Goal: Information Seeking & Learning: Learn about a topic

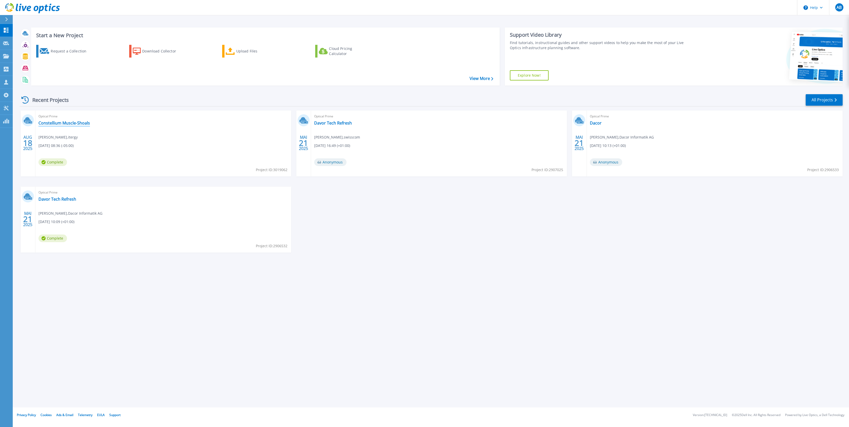
click at [64, 123] on link "Constellium Muscle-Shoals" at bounding box center [63, 123] width 51 height 5
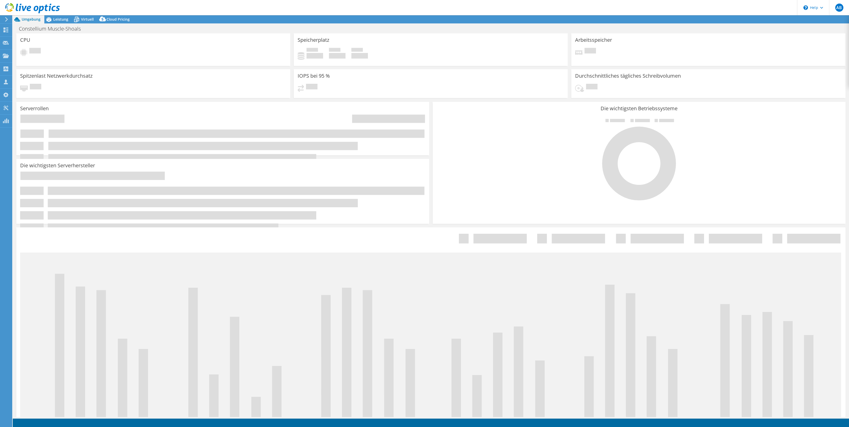
select select "USD"
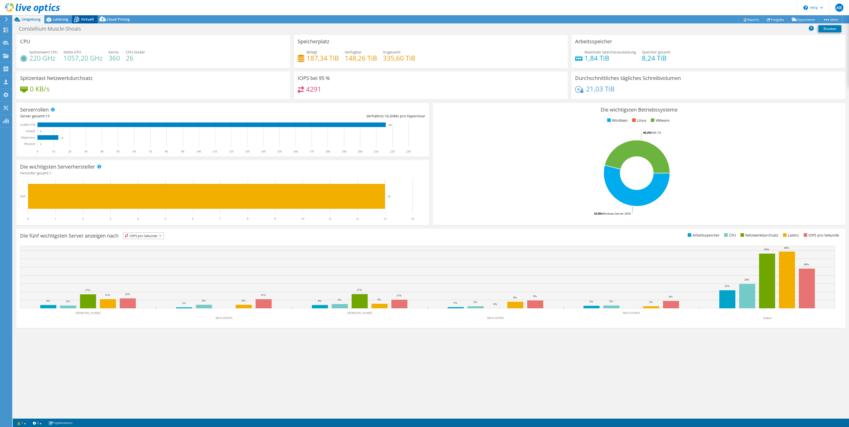
click at [87, 19] on span "Virtuell" at bounding box center [87, 19] width 13 height 5
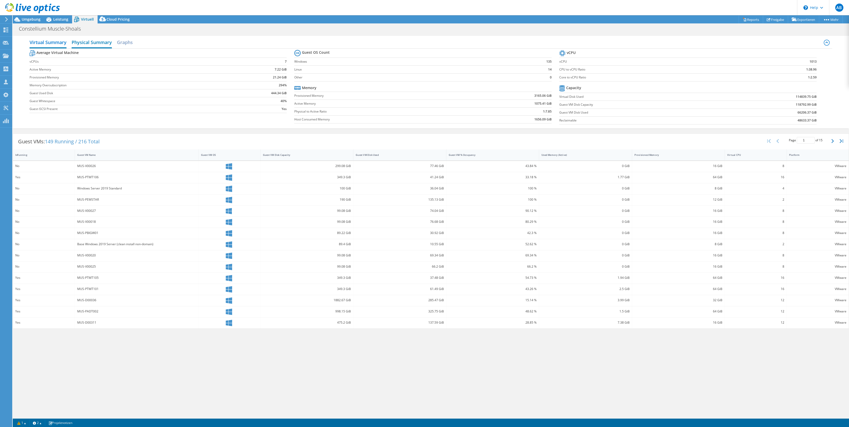
click at [97, 43] on h2 "Physical Summary" at bounding box center [92, 42] width 40 height 11
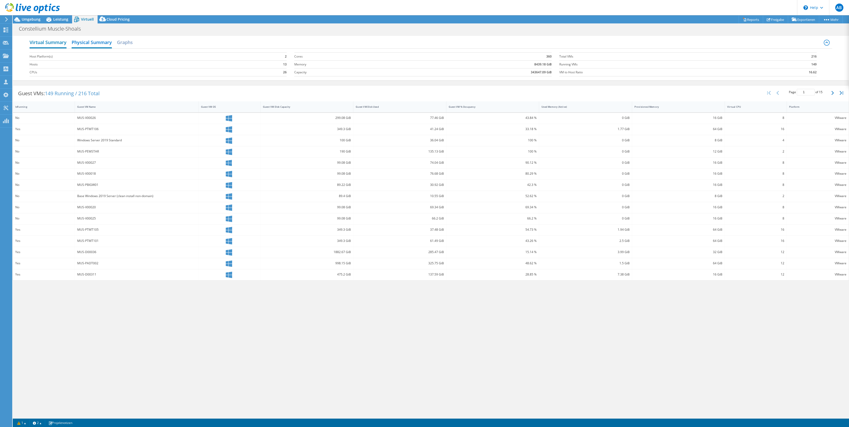
click at [45, 40] on h2 "Virtual Summary" at bounding box center [48, 42] width 37 height 11
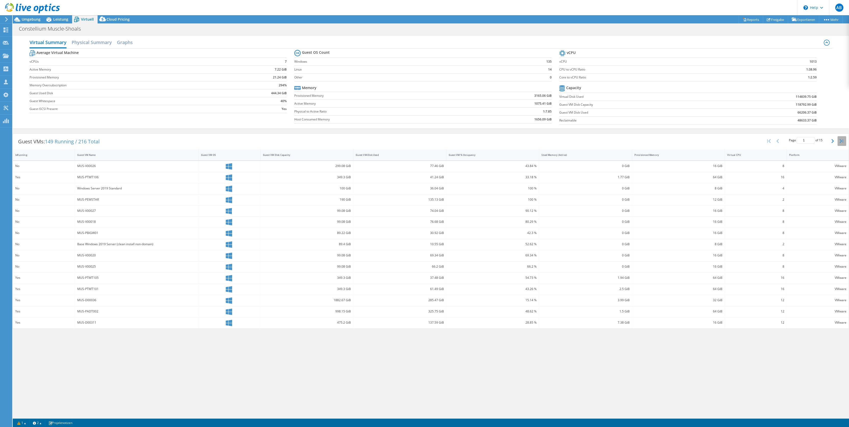
click at [843, 141] on icon "button" at bounding box center [842, 141] width 4 height 4
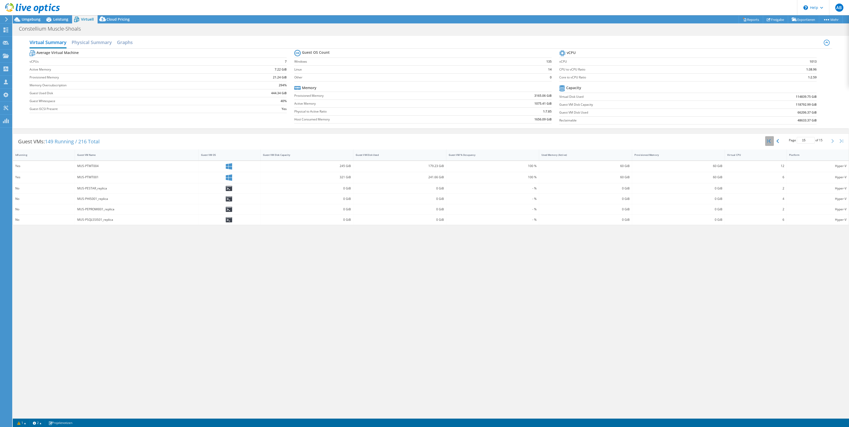
click at [769, 142] on icon "button" at bounding box center [769, 141] width 4 height 4
type input "1"
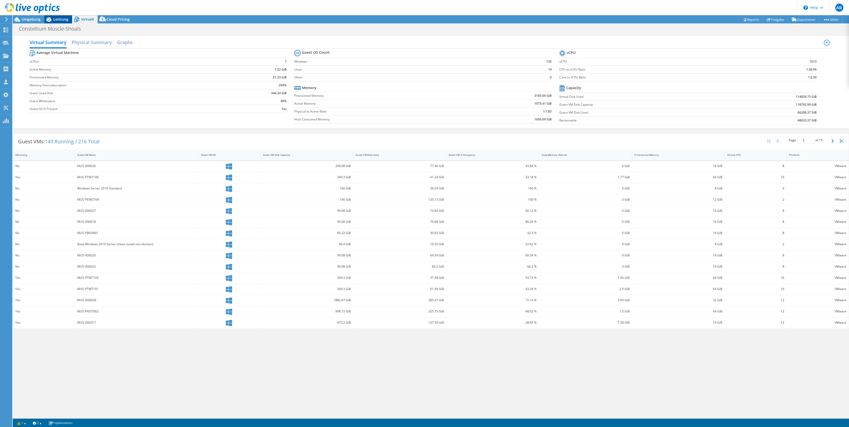
click at [56, 19] on span "Leistung" at bounding box center [60, 19] width 15 height 5
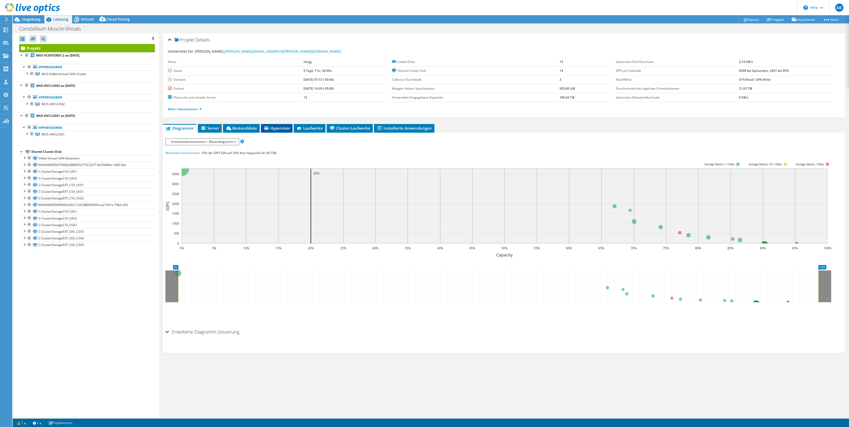
click at [281, 129] on span "Hypervisor" at bounding box center [277, 128] width 27 height 5
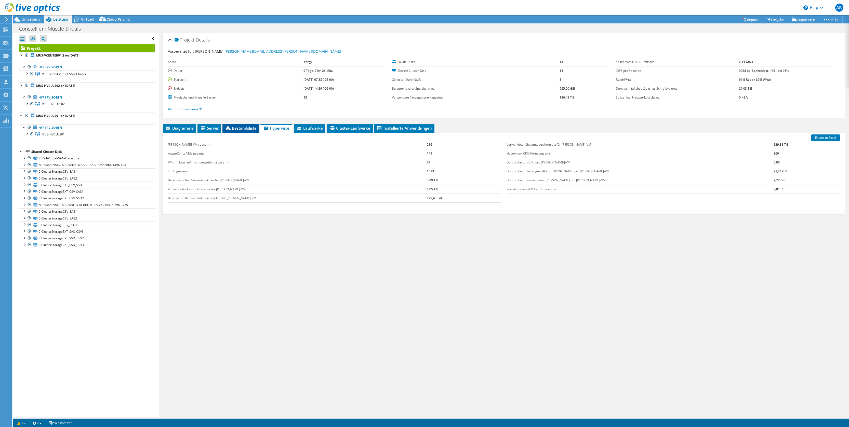
click at [244, 126] on span "Bestandsliste" at bounding box center [241, 128] width 32 height 5
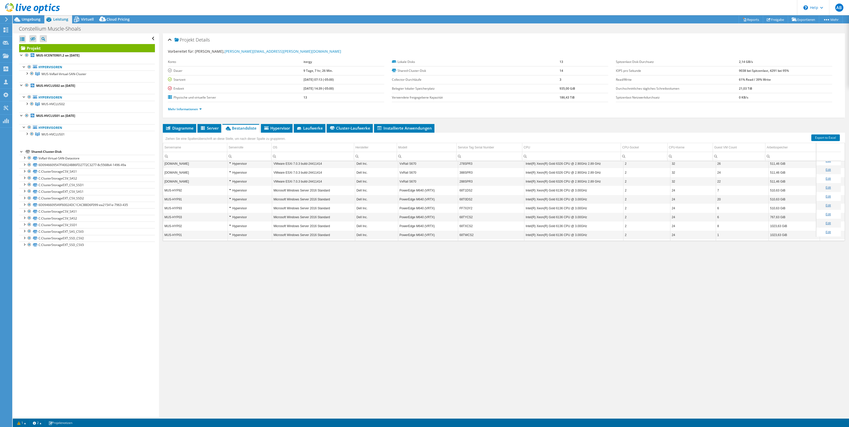
scroll to position [41, 0]
click at [546, 187] on td "Intel(R) Xeon(R) Gold 6136 CPU @ 3.00GHz" at bounding box center [573, 191] width 99 height 9
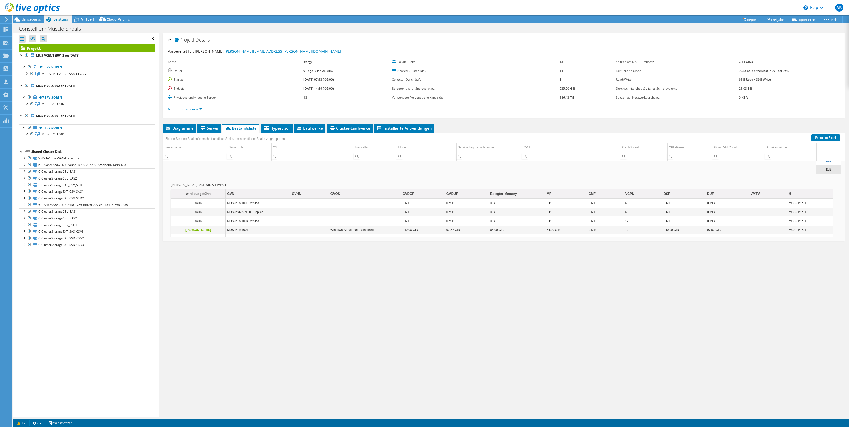
scroll to position [0, 0]
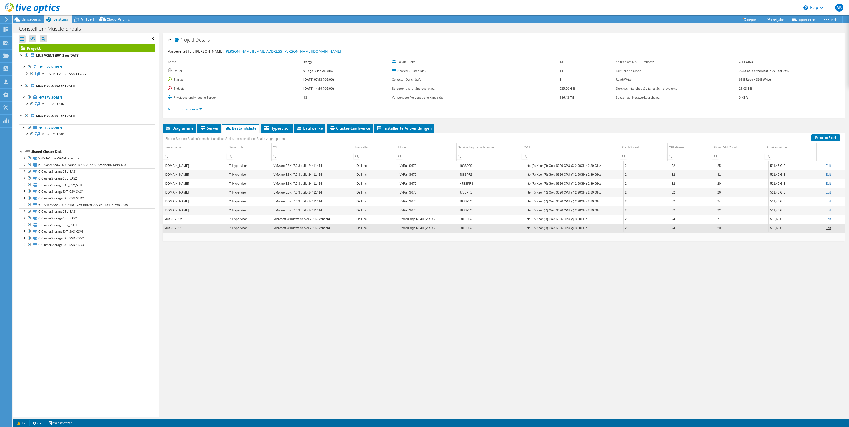
click at [194, 220] on td "MUS-HYP92" at bounding box center [195, 219] width 64 height 9
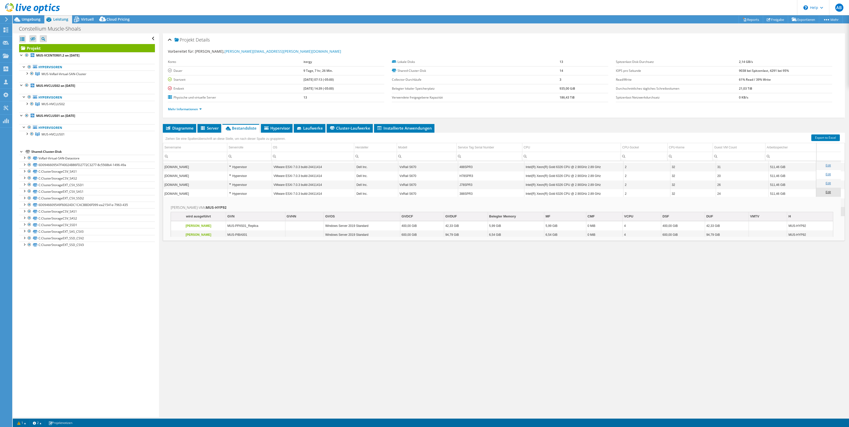
scroll to position [27, 0]
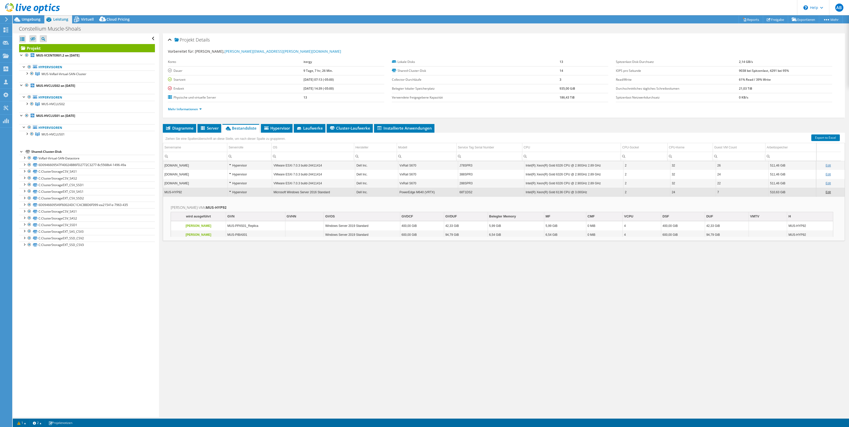
click at [211, 197] on td "MUS-HYP92" at bounding box center [195, 192] width 64 height 9
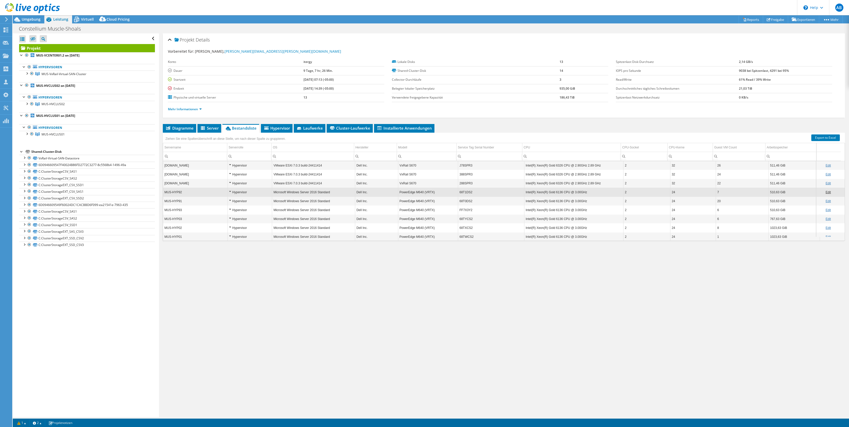
click at [208, 209] on td "MUS-HYP93" at bounding box center [195, 210] width 64 height 9
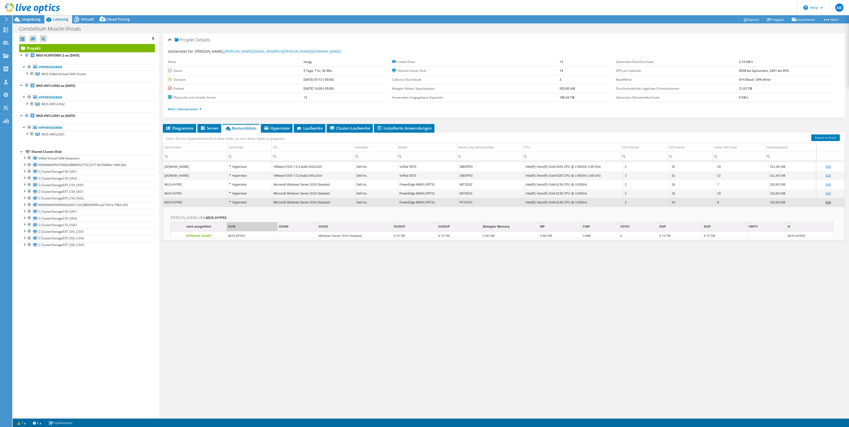
scroll to position [34, 0]
click at [219, 205] on td "MUS-HYP93" at bounding box center [195, 203] width 64 height 9
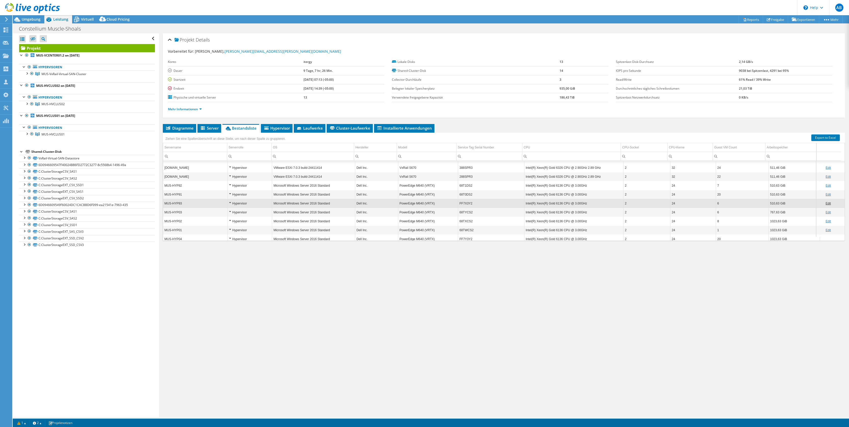
click at [209, 229] on td "MUS-HYP01" at bounding box center [195, 230] width 64 height 9
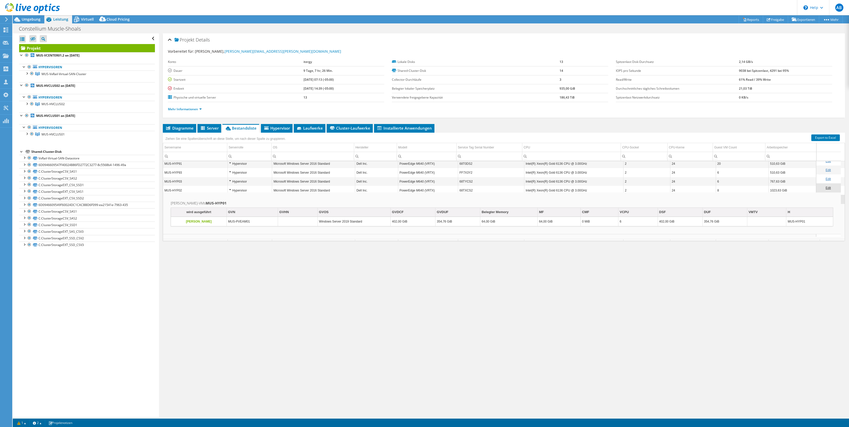
scroll to position [76, 0]
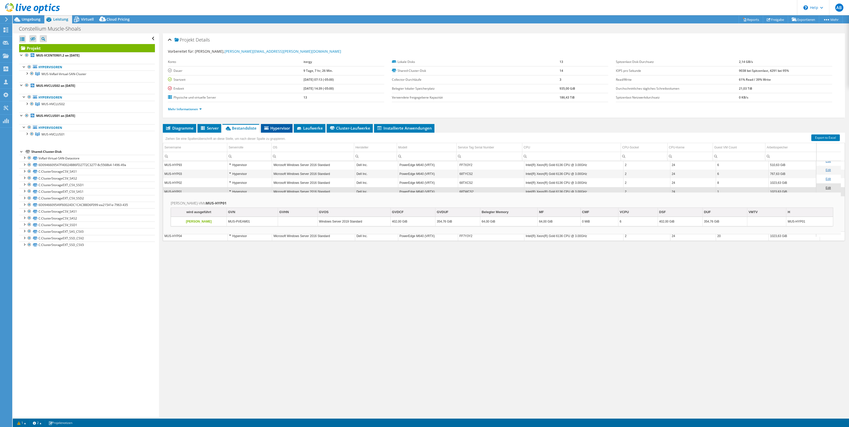
click at [281, 128] on span "Hypervisor" at bounding box center [277, 128] width 27 height 5
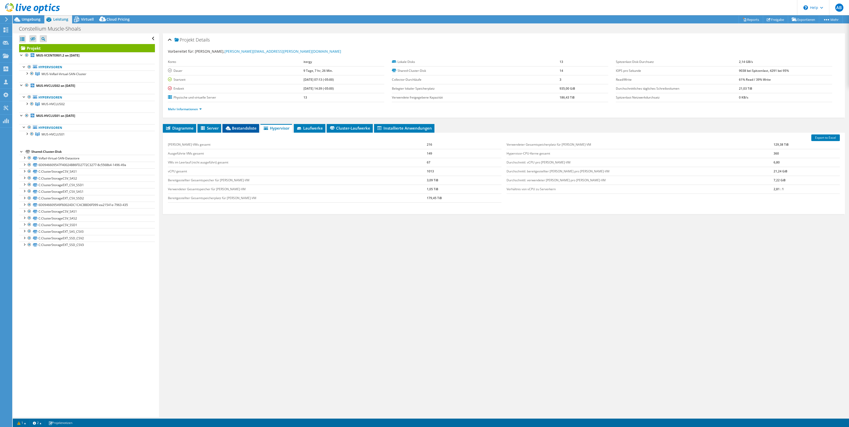
click at [245, 127] on span "Bestandsliste" at bounding box center [241, 128] width 32 height 5
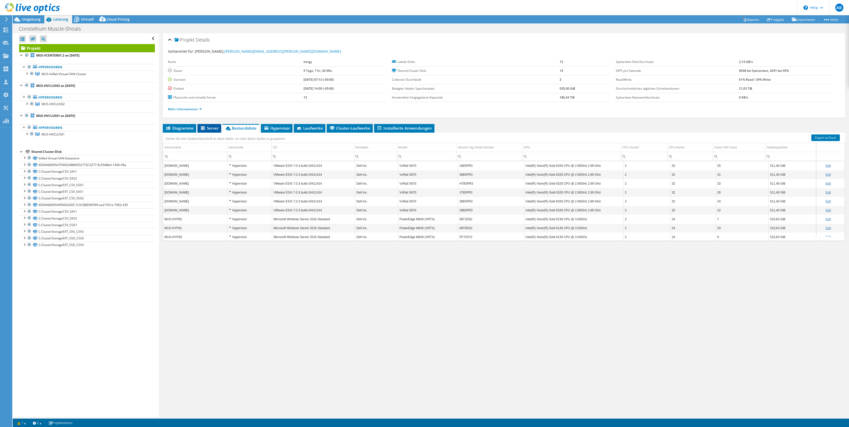
click at [210, 128] on span "Server" at bounding box center [209, 128] width 19 height 5
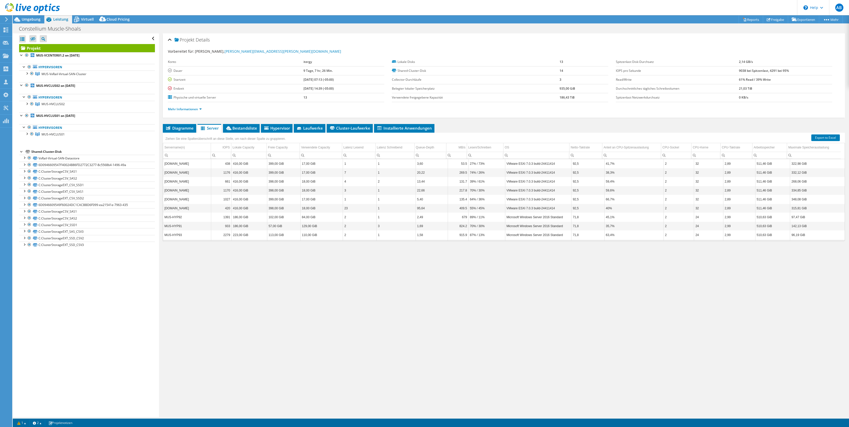
click at [208, 219] on td "MUS-HYP92" at bounding box center [187, 217] width 48 height 9
click at [270, 216] on td "102,00 GiB" at bounding box center [283, 217] width 33 height 9
click at [241, 181] on td "186,00 GiB" at bounding box center [250, 182] width 36 height 9
click at [241, 178] on td "186,00 GiB" at bounding box center [250, 182] width 36 height 9
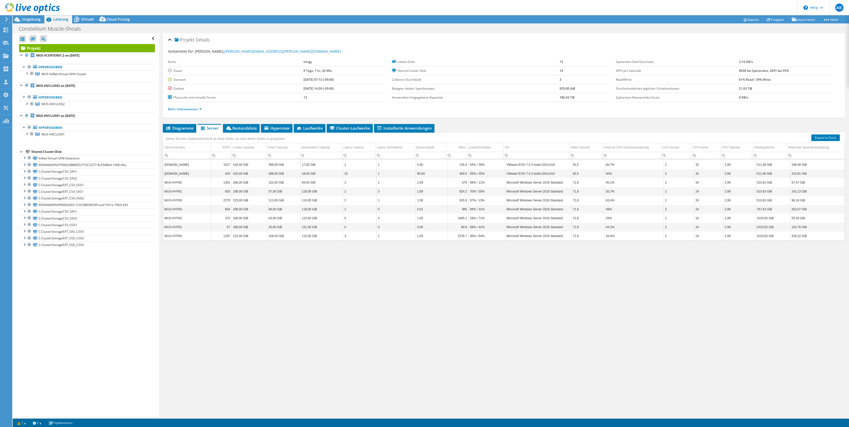
click at [634, 172] on td "40%" at bounding box center [634, 173] width 59 height 9
click at [538, 166] on td "VMware ESXi 7.0.3 build-24411414" at bounding box center [538, 163] width 66 height 9
click at [539, 164] on td "VMware ESXi 7.0.3 build-24411414" at bounding box center [538, 163] width 66 height 9
click at [184, 127] on span "Diagramme" at bounding box center [179, 128] width 28 height 5
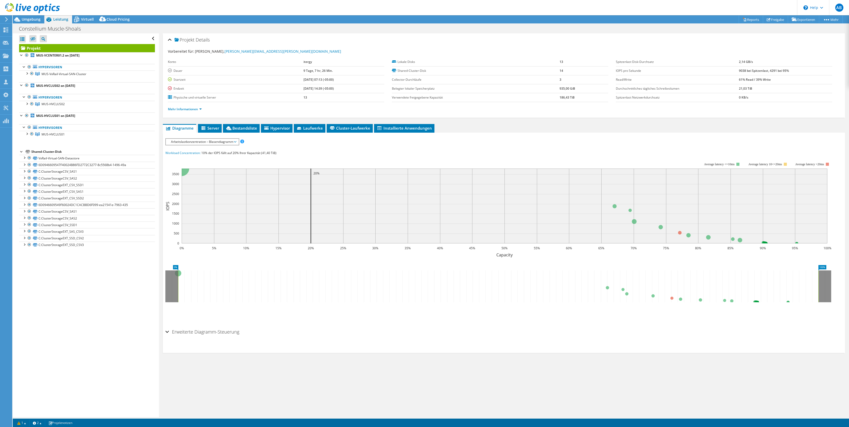
click at [167, 332] on div "Erweiterte Diagramm-Steuerung" at bounding box center [503, 332] width 677 height 11
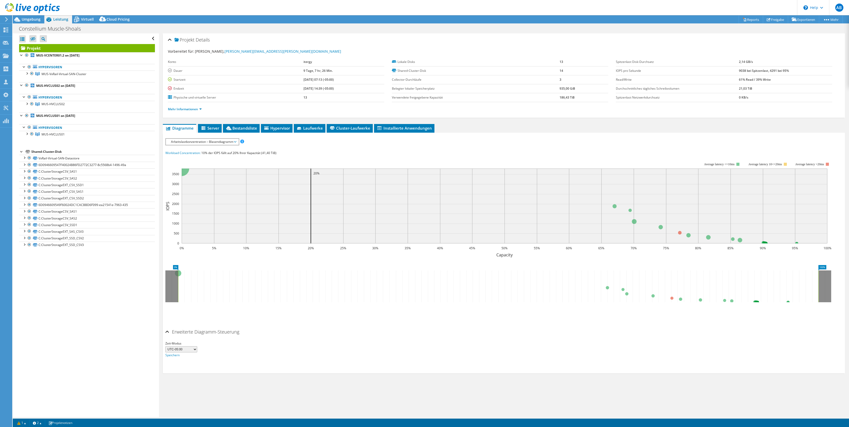
click at [824, 284] on icon at bounding box center [498, 287] width 666 height 32
click at [821, 285] on icon at bounding box center [511, 287] width 640 height 32
click at [207, 299] on icon at bounding box center [511, 287] width 640 height 32
click at [181, 292] on icon at bounding box center [498, 287] width 666 height 32
click at [181, 292] on icon at bounding box center [485, 287] width 640 height 32
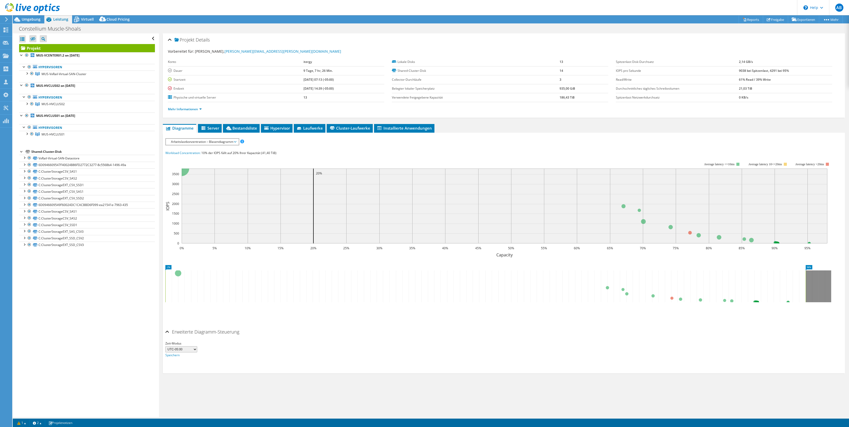
click at [228, 288] on icon at bounding box center [485, 287] width 640 height 32
click at [185, 172] on circle at bounding box center [181, 168] width 15 height 15
click at [673, 298] on icon at bounding box center [485, 287] width 640 height 32
click at [221, 141] on span "Arbeitslastkonzentration – Blasendiagramm" at bounding box center [202, 142] width 68 height 6
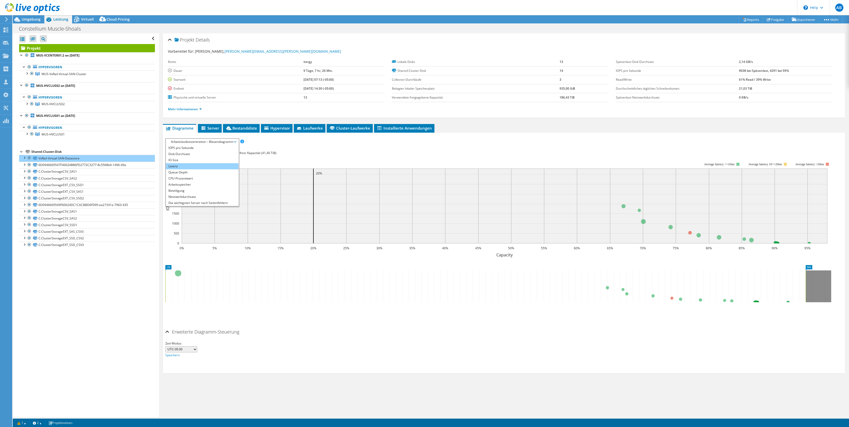
click at [204, 165] on li "Latenz" at bounding box center [202, 166] width 73 height 6
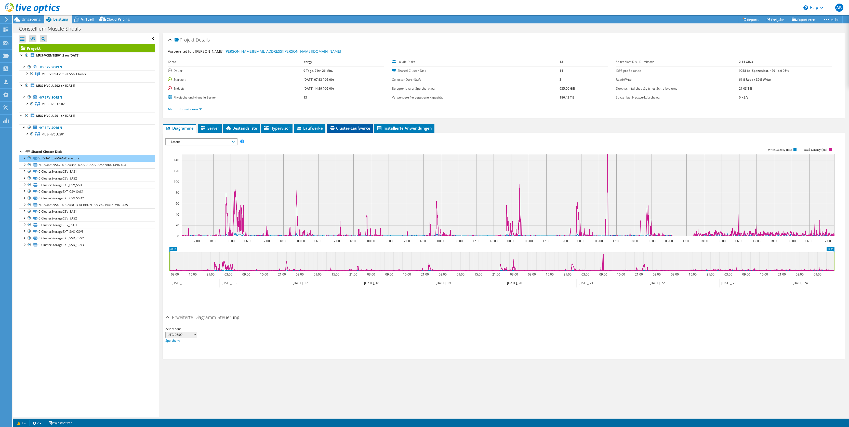
click at [350, 129] on span "Cluster-Laufwerke" at bounding box center [349, 128] width 41 height 5
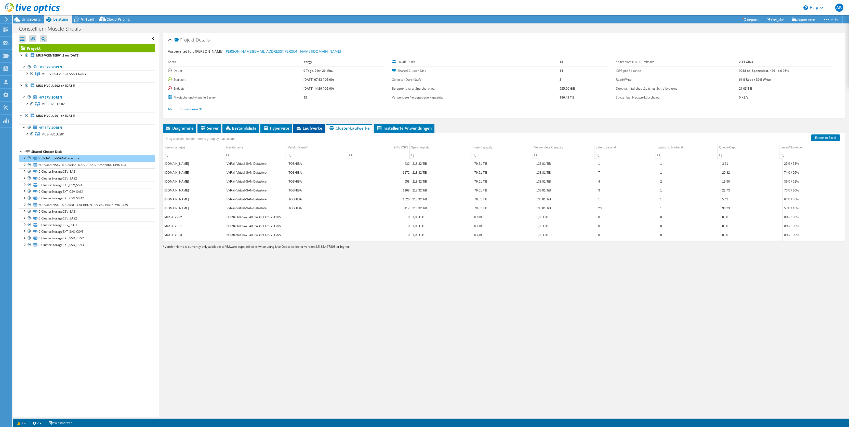
click at [310, 129] on span "Laufwerke" at bounding box center [309, 128] width 27 height 5
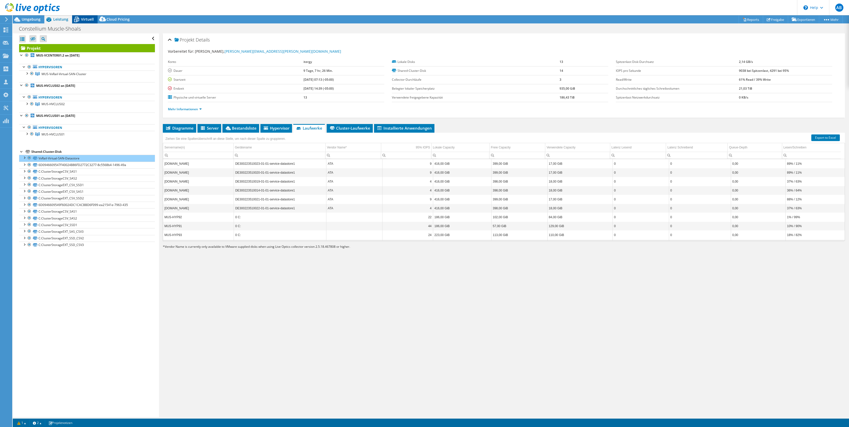
click at [85, 19] on span "Virtuell" at bounding box center [87, 19] width 13 height 5
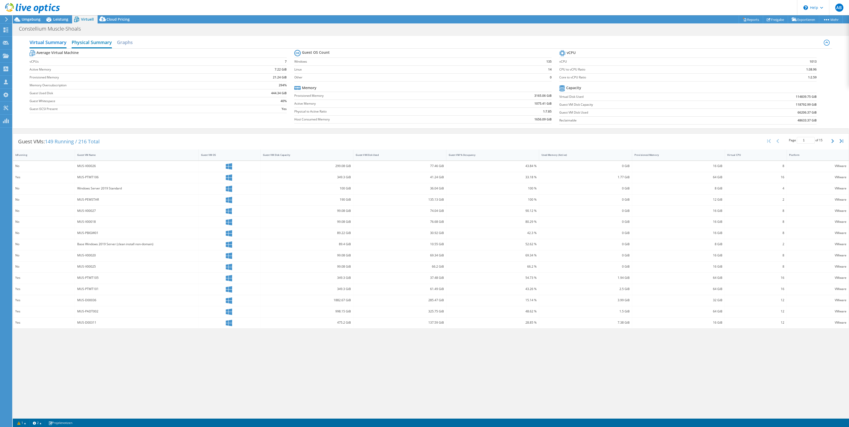
click at [87, 40] on h2 "Physical Summary" at bounding box center [92, 42] width 40 height 11
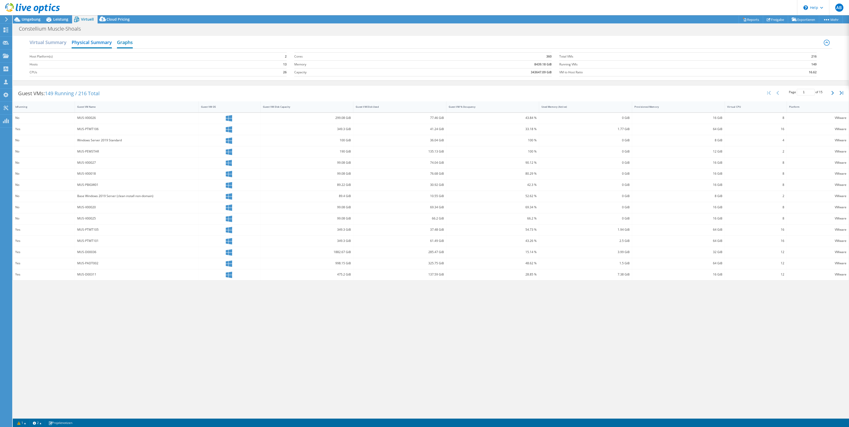
click at [124, 41] on h2 "Graphs" at bounding box center [125, 42] width 16 height 11
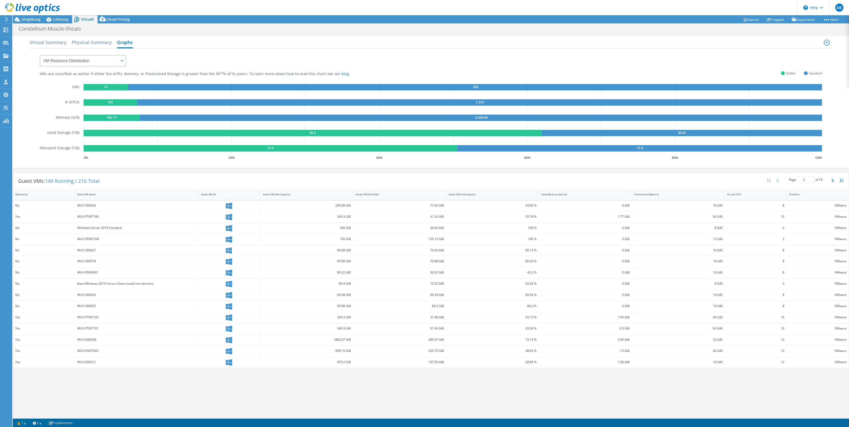
click at [171, 48] on div "Virtual Summary Physical Summary Graphs" at bounding box center [431, 42] width 803 height 11
select select "Over Provisioning"
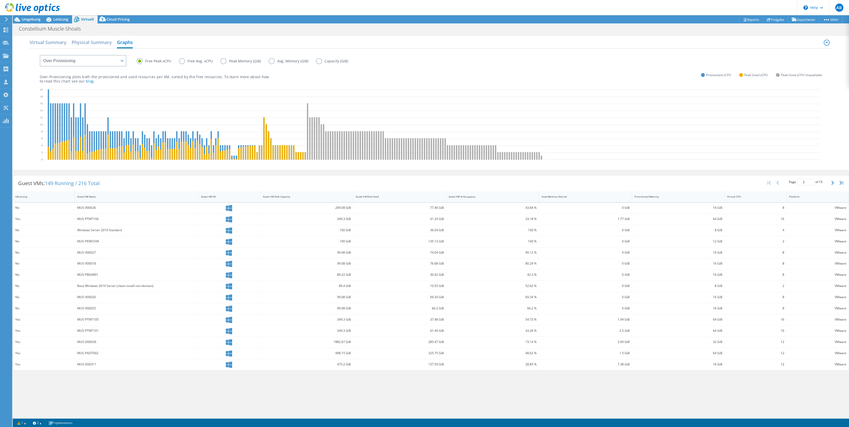
click at [47, 109] on icon at bounding box center [432, 125] width 778 height 76
click at [221, 60] on label "Peak Memory (GiB)" at bounding box center [244, 61] width 48 height 6
click at [0, 0] on input "Peak Memory (GiB)" at bounding box center [0, 0] width 0 height 0
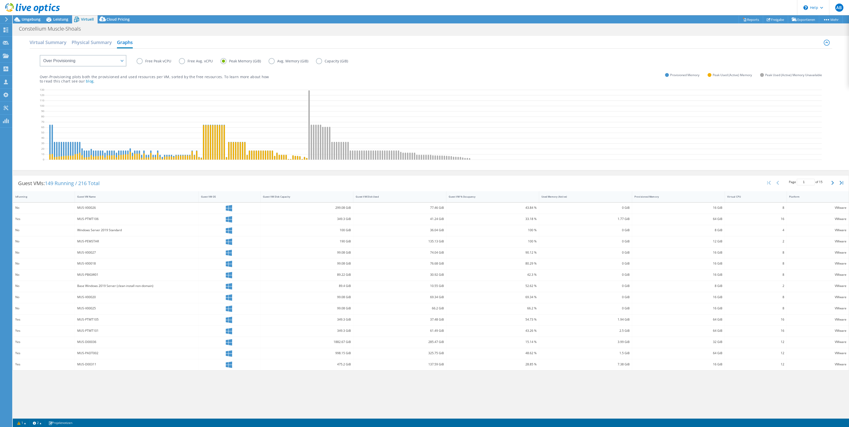
click at [271, 61] on label "Avg. Memory (GiB)" at bounding box center [292, 61] width 47 height 6
click at [0, 0] on input "Avg. Memory (GiB)" at bounding box center [0, 0] width 0 height 0
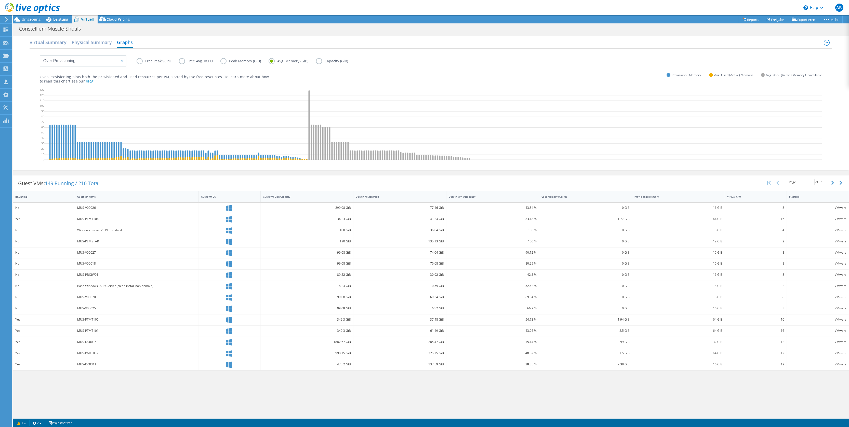
click at [321, 62] on label "Capacity (GiB)" at bounding box center [336, 61] width 40 height 6
click at [0, 0] on input "Capacity (GiB)" at bounding box center [0, 0] width 0 height 0
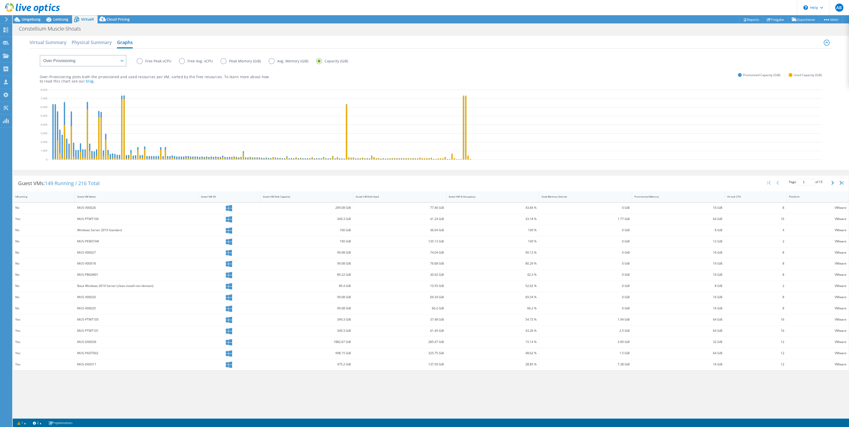
click at [348, 131] on icon at bounding box center [436, 125] width 778 height 76
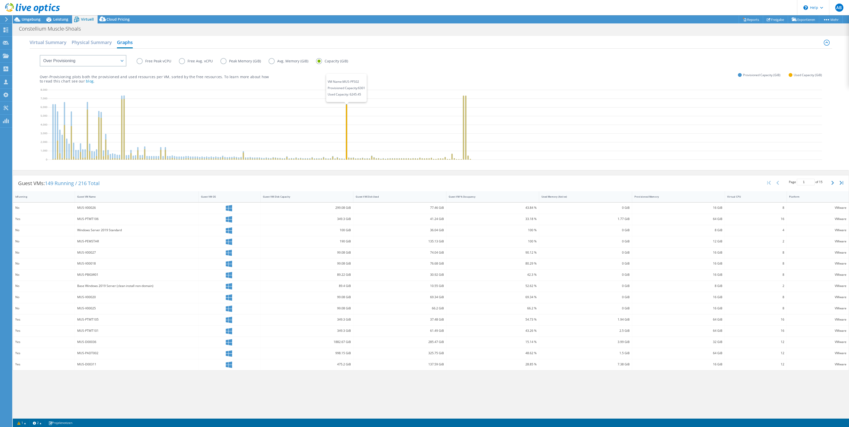
click at [346, 131] on icon at bounding box center [346, 131] width 1 height 55
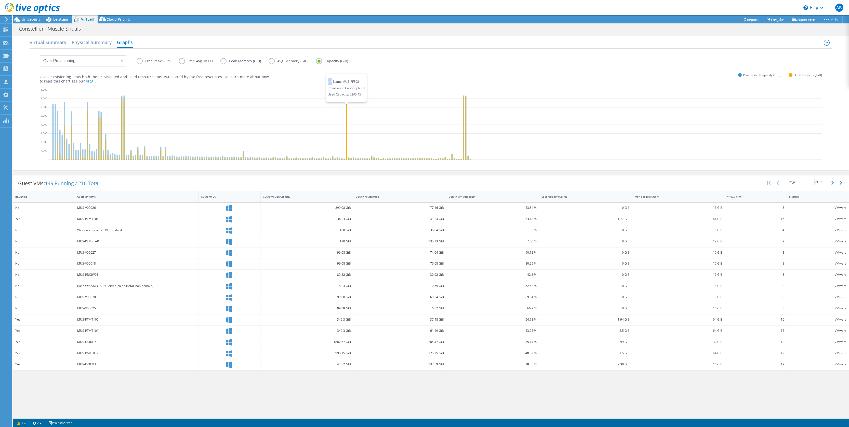
click at [346, 131] on icon at bounding box center [346, 131] width 1 height 55
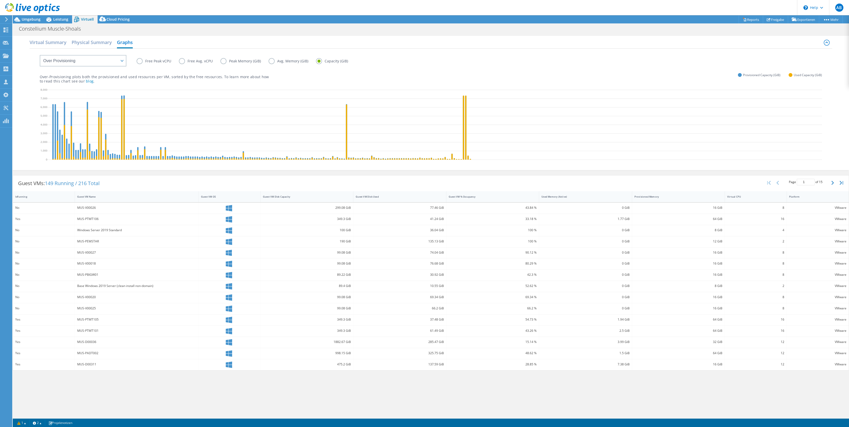
click at [140, 60] on label "Free Peak vCPU" at bounding box center [158, 61] width 42 height 6
click at [0, 0] on input "Free Peak vCPU" at bounding box center [0, 0] width 0 height 0
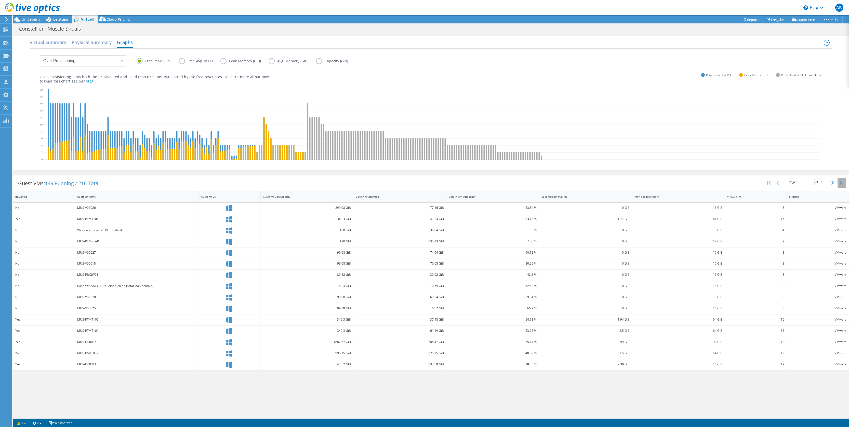
click at [842, 185] on icon "button" at bounding box center [842, 183] width 4 height 4
type input "15"
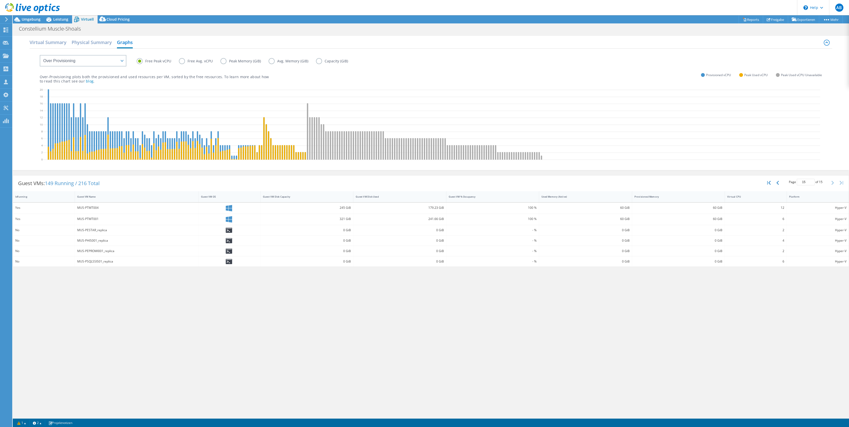
click at [101, 233] on div "MUS-PESTAR_replica" at bounding box center [136, 231] width 119 height 6
click at [110, 222] on div "MUS-PTMT001" at bounding box center [136, 219] width 119 height 6
click at [85, 211] on div "MUS-PTMT004" at bounding box center [136, 208] width 119 height 6
click at [96, 211] on div "MUS-PTMT004" at bounding box center [136, 208] width 119 height 6
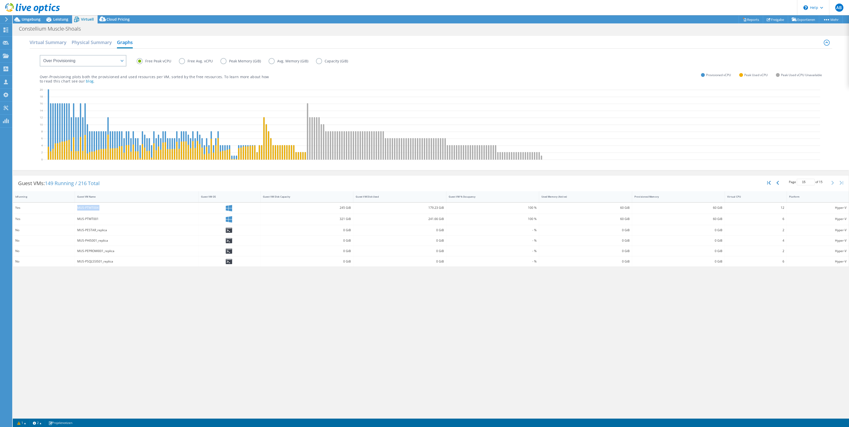
click at [96, 211] on div "MUS-PTMT004" at bounding box center [136, 208] width 119 height 6
select select "Provisioning Contrast"
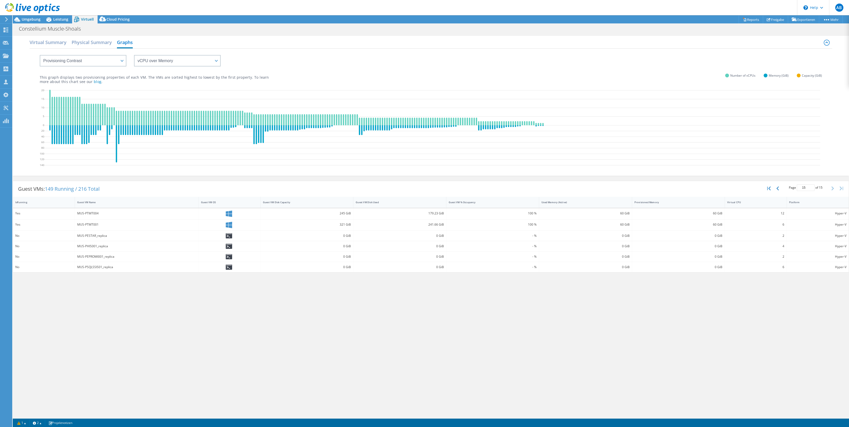
click at [83, 219] on div "MUS-PTMT004" at bounding box center [137, 213] width 124 height 11
click at [84, 214] on div "MUS-PTMT004" at bounding box center [136, 214] width 119 height 6
click at [770, 187] on icon "button" at bounding box center [769, 189] width 4 height 4
type input "1"
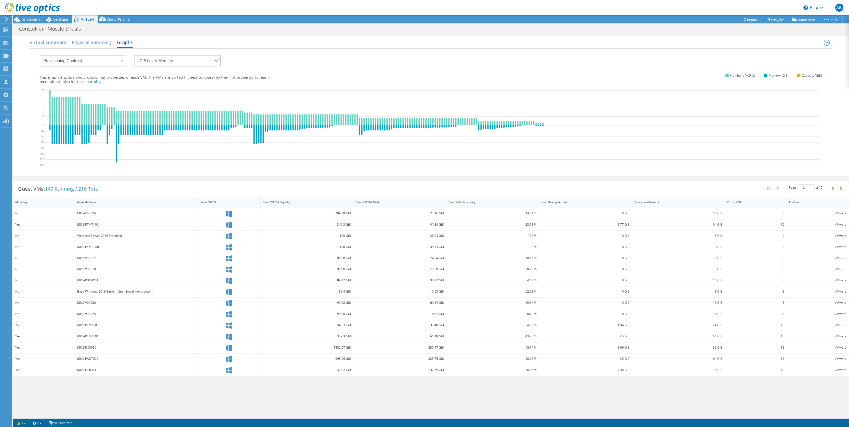
click at [105, 211] on div "MUS-V00026" at bounding box center [136, 214] width 119 height 6
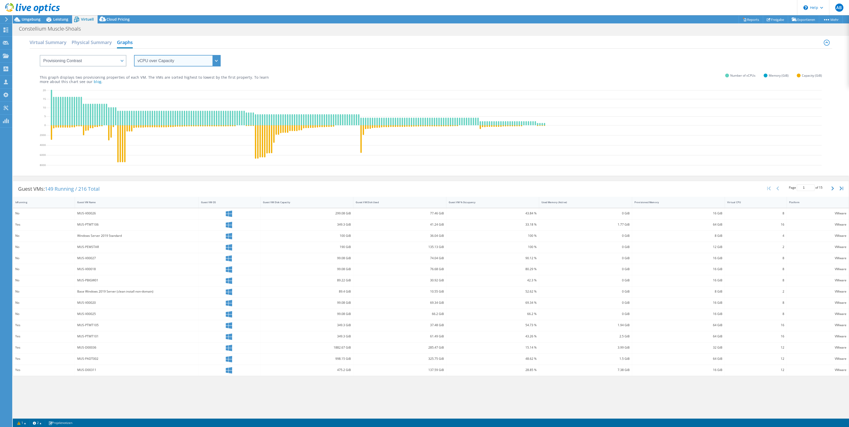
select select "vCPU over Memory"
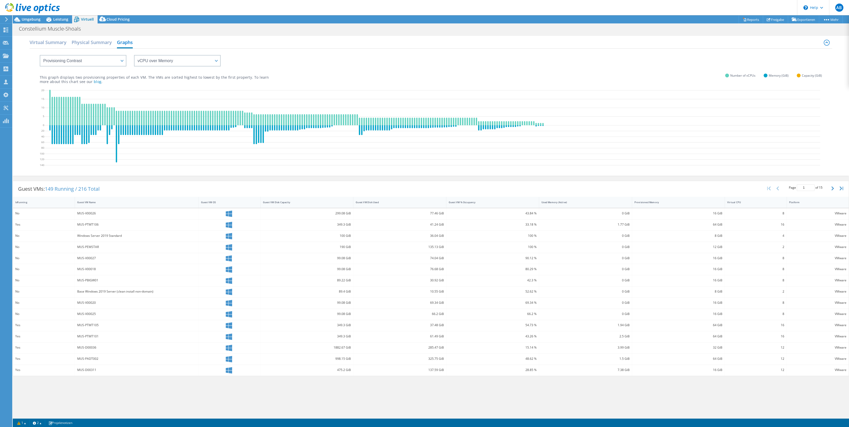
click at [367, 235] on div "36.04 GiB" at bounding box center [400, 236] width 88 height 6
click at [366, 250] on div "135.13 GiB" at bounding box center [400, 247] width 88 height 6
